Goal: Information Seeking & Learning: Learn about a topic

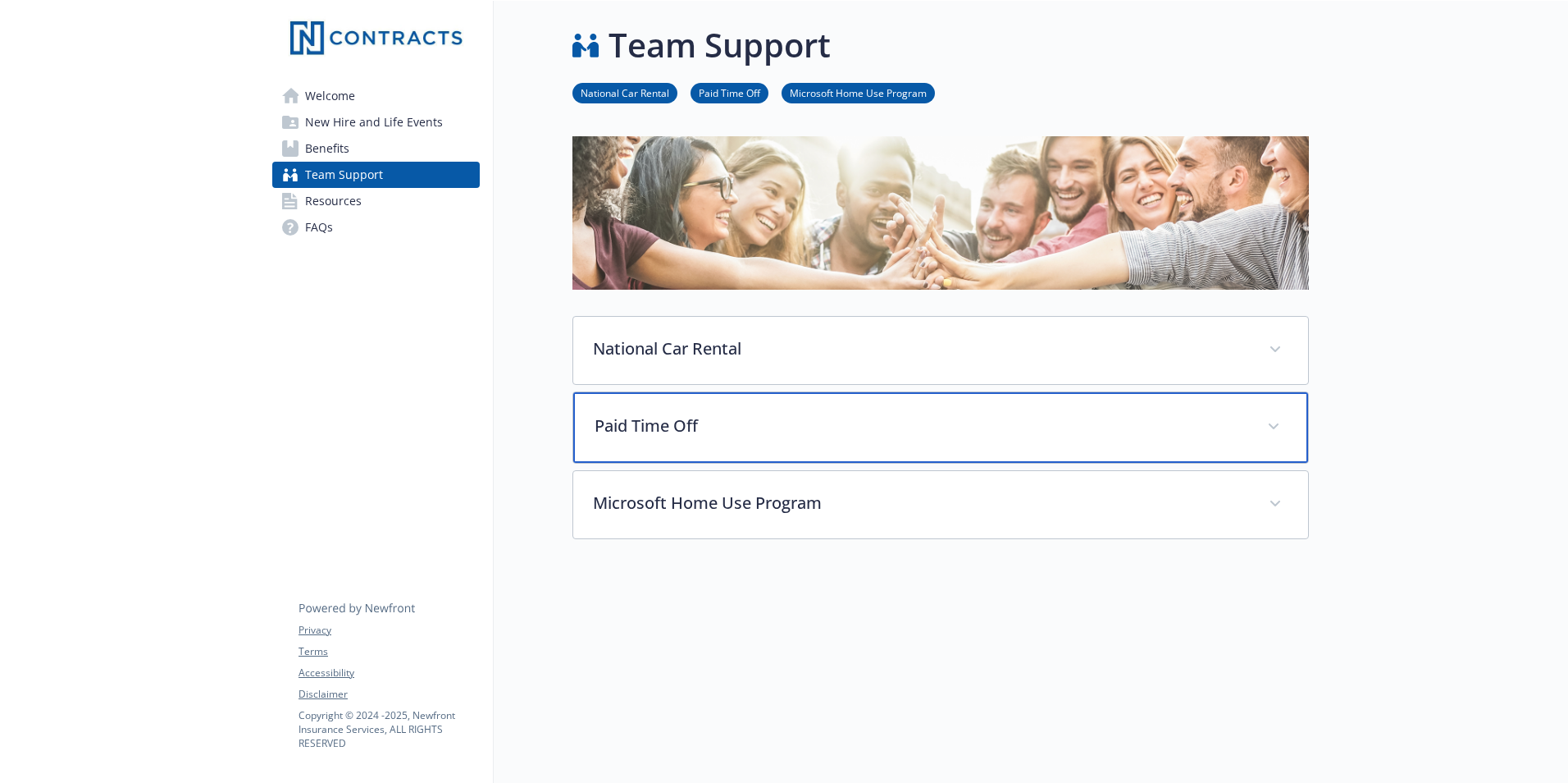
click at [841, 434] on p "Paid Time Off" at bounding box center [921, 426] width 653 height 25
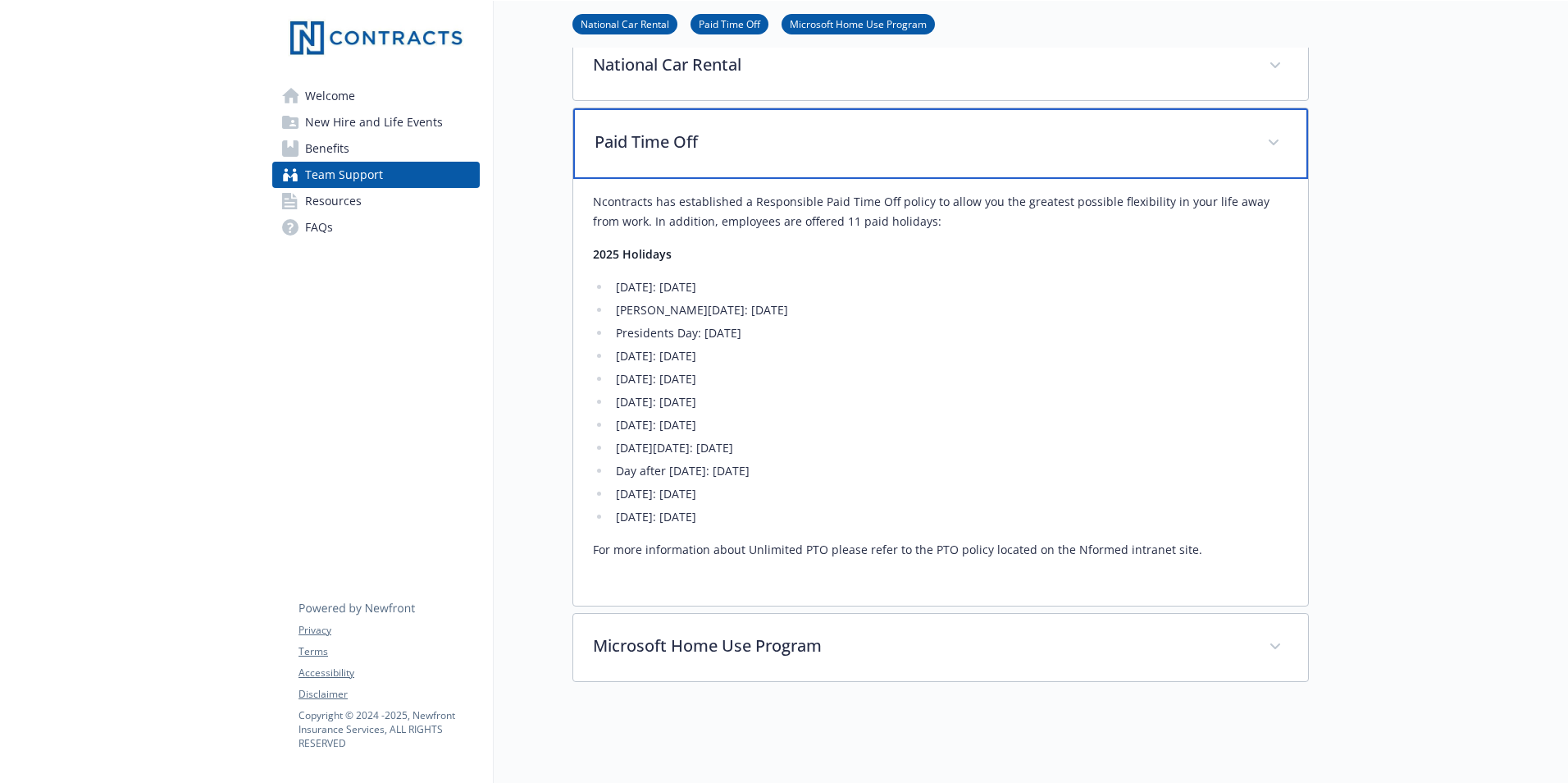
scroll to position [246, 0]
